Goal: Task Accomplishment & Management: Manage account settings

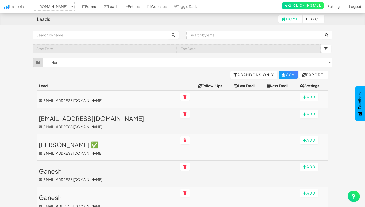
select select "2530"
click at [119, 8] on link "Leads" at bounding box center [111, 6] width 22 height 13
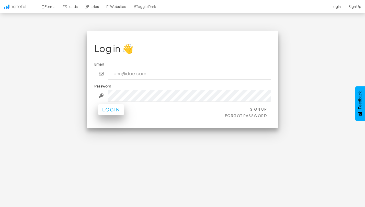
type input "[EMAIL_ADDRESS][DOMAIN_NAME]"
click at [109, 109] on button "Login" at bounding box center [111, 109] width 26 height 11
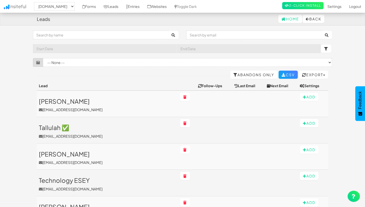
select select "2530"
click at [86, 60] on select "-- None -- Application Form (www.theeasies.com/apply-now[name='wf-form-Applicat…" at bounding box center [187, 62] width 289 height 9
select select "f68e2dc05ade352.95790101"
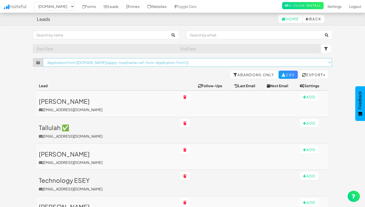
click at [43, 58] on select "-- None -- Application Form (www.theeasies.com/apply-now[name='wf-form-Applicat…" at bounding box center [187, 62] width 289 height 9
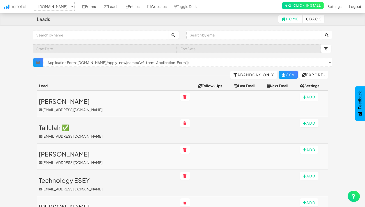
select select "2530"
select select "f68e2dc05ade352.95790101"
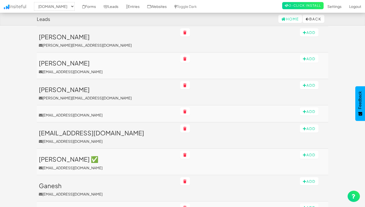
scroll to position [254, 0]
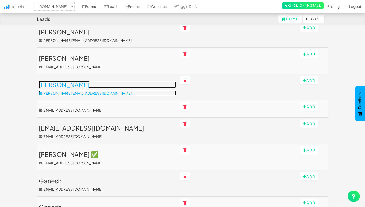
click at [47, 86] on h3 "Marisa" at bounding box center [107, 84] width 137 height 7
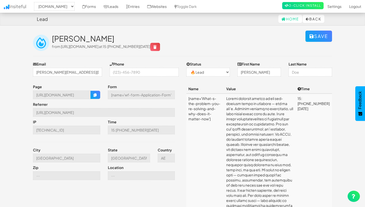
select select "2530"
select select "0"
click at [99, 7] on link "Forms" at bounding box center [88, 6] width 21 height 13
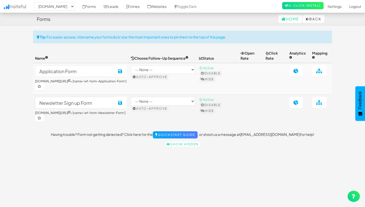
select select "2530"
click at [117, 6] on link "Leads" at bounding box center [111, 6] width 22 height 13
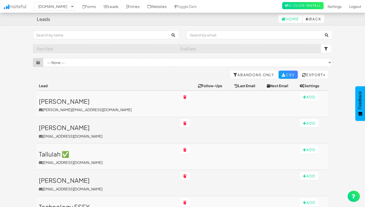
select select "2530"
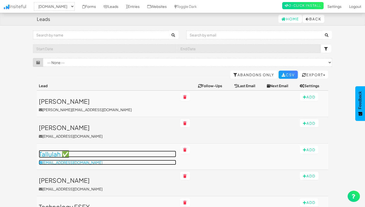
click at [56, 155] on h3 "Tallulah ✅" at bounding box center [107, 154] width 137 height 7
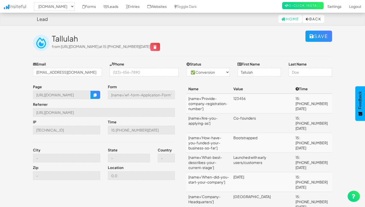
select select "2530"
select select "1"
click at [122, 7] on link "Leads" at bounding box center [111, 6] width 22 height 13
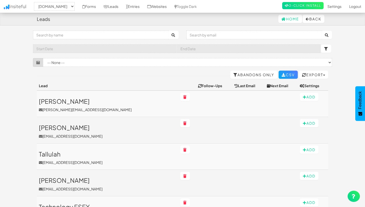
select select "2530"
